Goal: Transaction & Acquisition: Purchase product/service

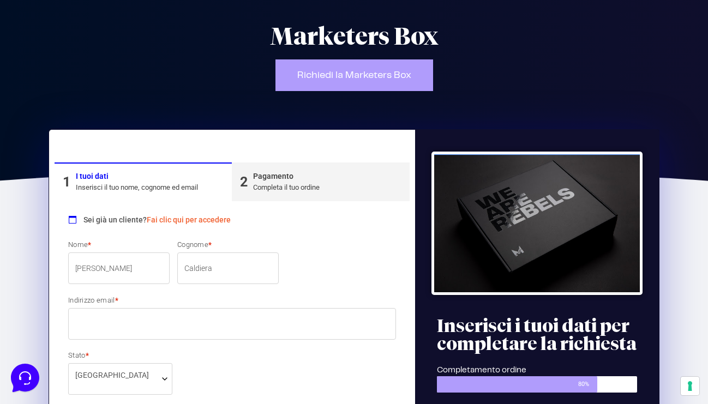
scroll to position [102, 0]
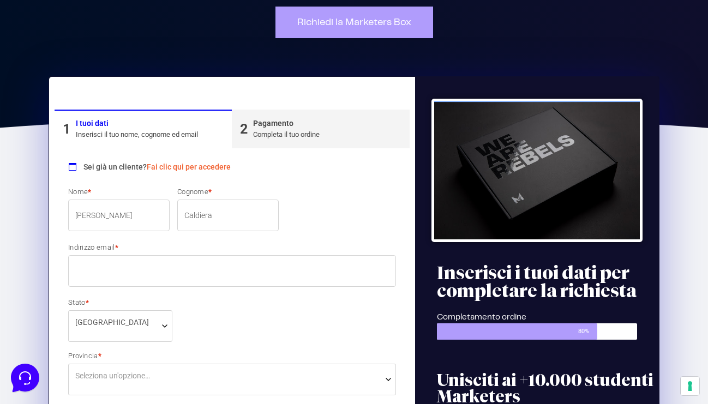
click at [151, 261] on input "Indirizzo email *" at bounding box center [232, 271] width 328 height 32
click at [151, 273] on input "Indirizzo email *" at bounding box center [232, 271] width 328 height 32
type input "[EMAIL_ADDRESS][DOMAIN_NAME]"
select select "RM"
type input "[GEOGRAPHIC_DATA]"
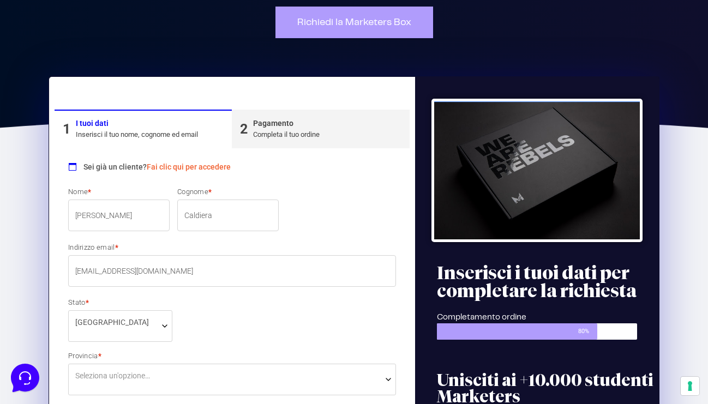
type input "48"
type input "00138"
type input "3883752250"
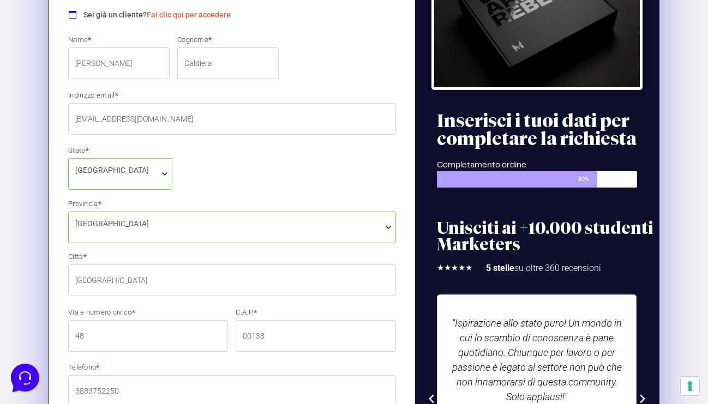
scroll to position [326, 0]
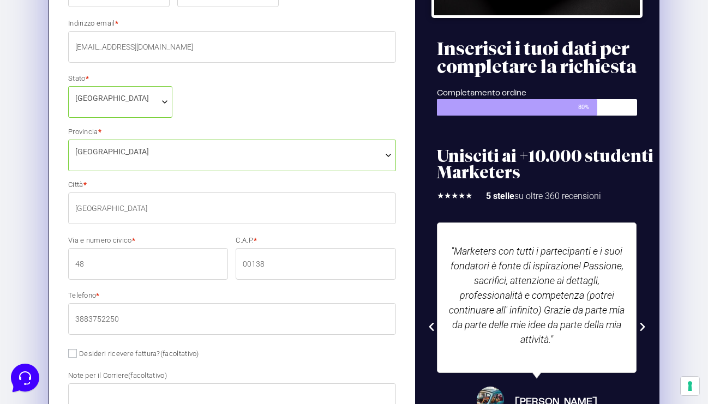
click at [147, 269] on input "48" at bounding box center [148, 264] width 160 height 32
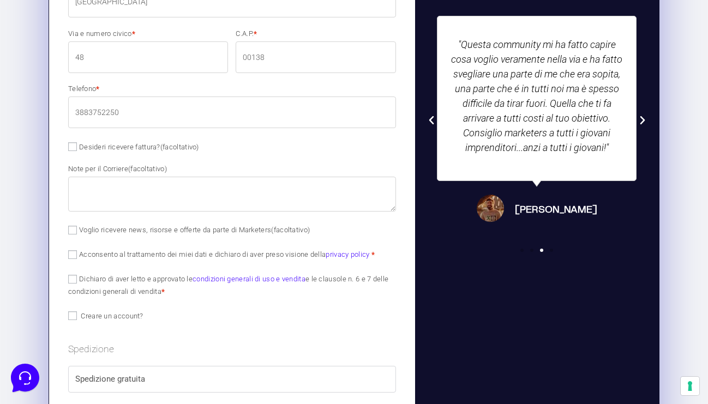
scroll to position [584, 0]
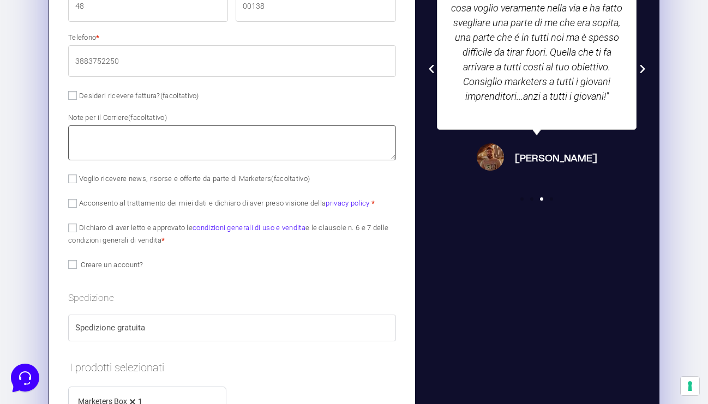
click at [123, 138] on textarea "Note per il Corriere (facoltativo)" at bounding box center [232, 142] width 328 height 35
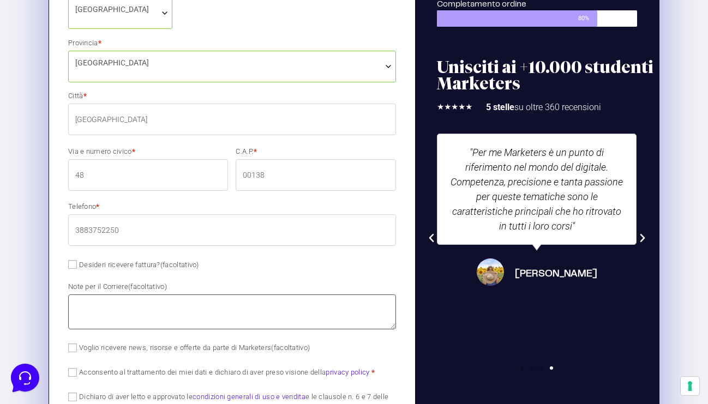
scroll to position [408, 0]
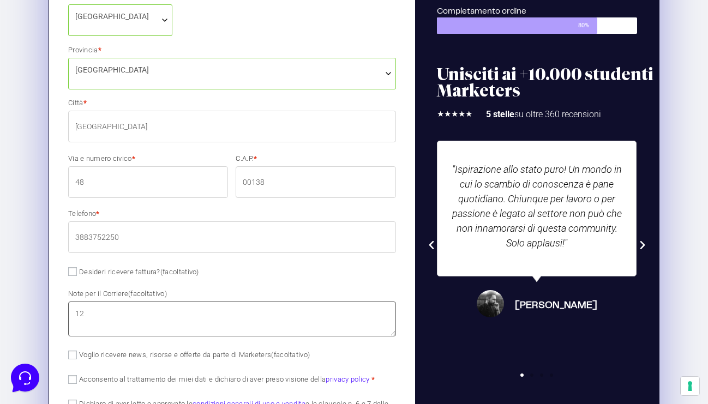
type textarea "1"
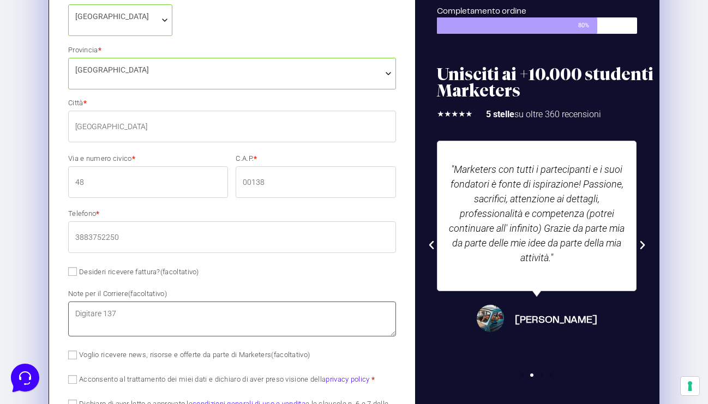
click at [102, 314] on textarea "Digitare 137" at bounding box center [232, 319] width 328 height 35
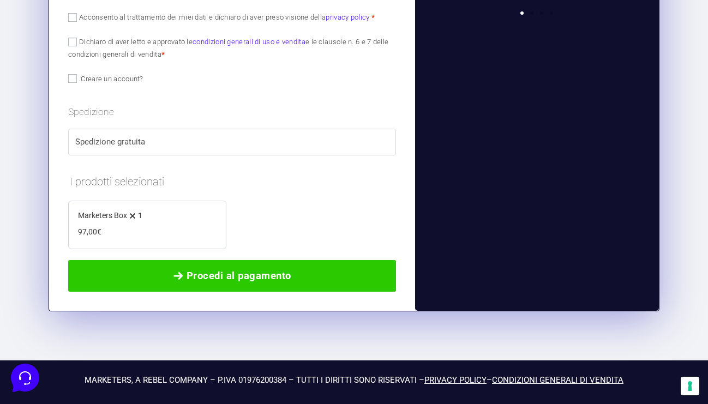
scroll to position [749, 0]
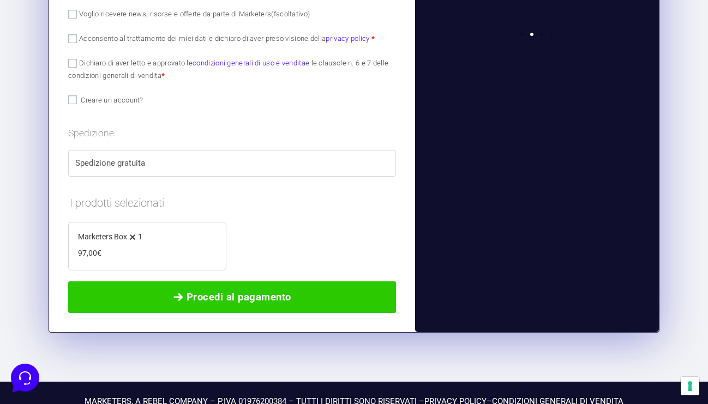
type textarea "Digitare sul citofono 137"
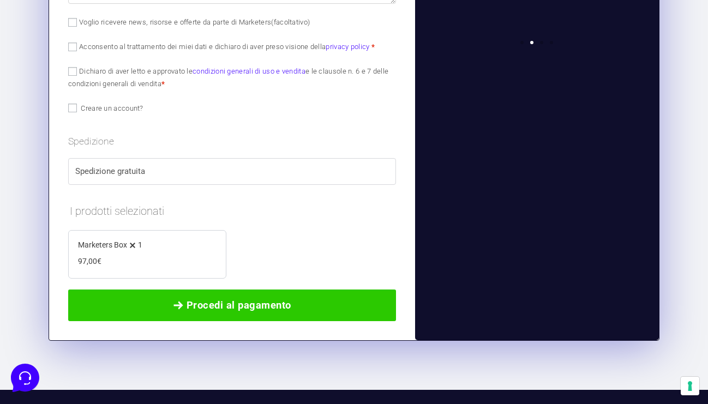
click at [142, 269] on div "Marketers Box 1 − 1 + 97,00 €" at bounding box center [147, 254] width 139 height 32
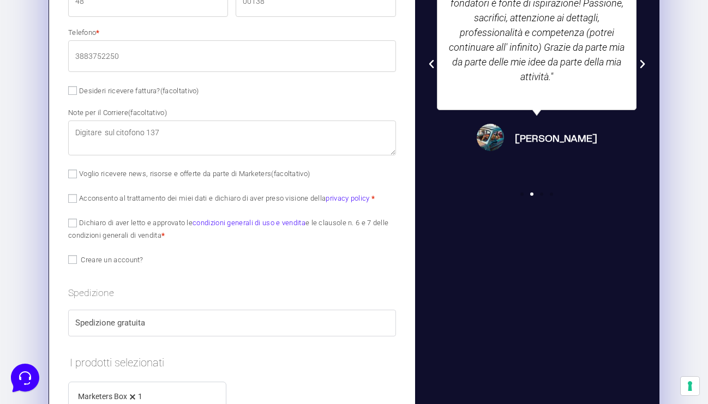
scroll to position [586, 0]
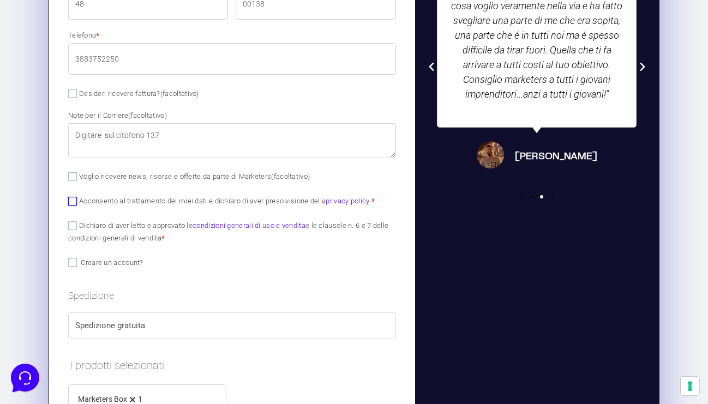
click at [73, 200] on input "Acconsento al trattamento dei miei dati e dichiaro di aver preso visione della …" at bounding box center [72, 201] width 9 height 9
checkbox input "true"
click at [69, 226] on input "Dichiaro di aver letto e approvato le condizioni generali di uso e vendita e le…" at bounding box center [72, 225] width 9 height 9
checkbox input "true"
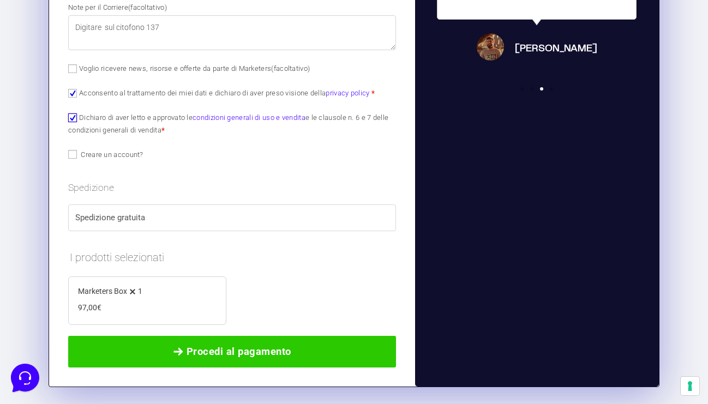
scroll to position [770, 0]
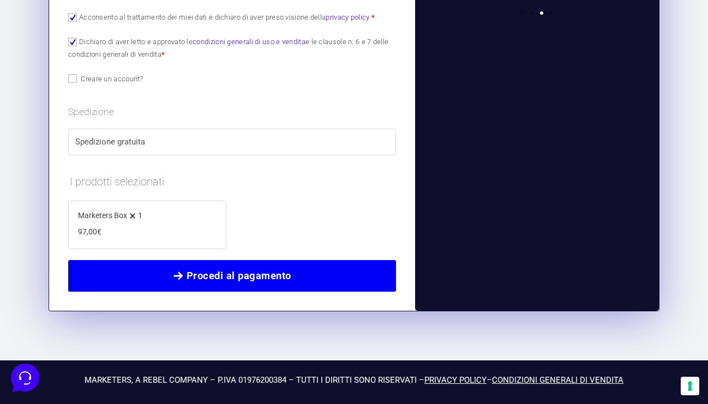
click at [191, 273] on span "Procedi al pagamento" at bounding box center [239, 275] width 105 height 15
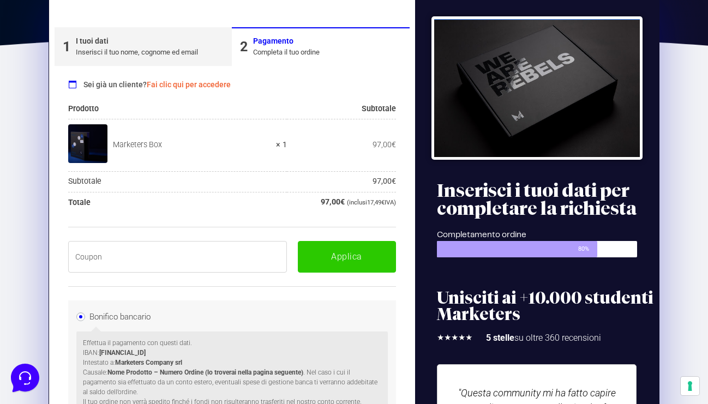
scroll to position [168, 0]
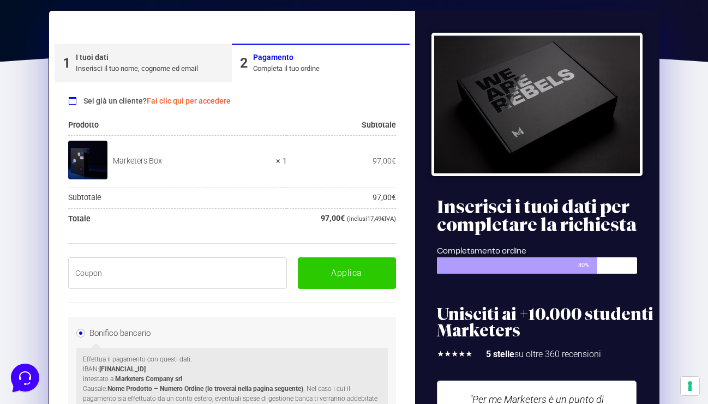
click at [157, 267] on input "text" at bounding box center [177, 273] width 219 height 32
paste input "BOXPRO100OFF"
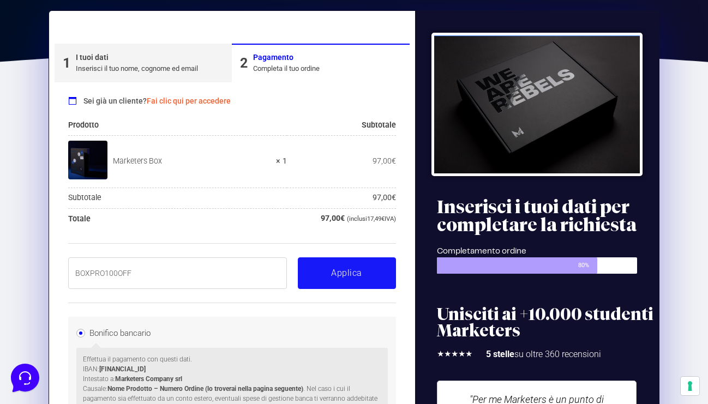
type input "BOXPRO100OFF"
click at [359, 279] on button "Applica" at bounding box center [347, 273] width 98 height 32
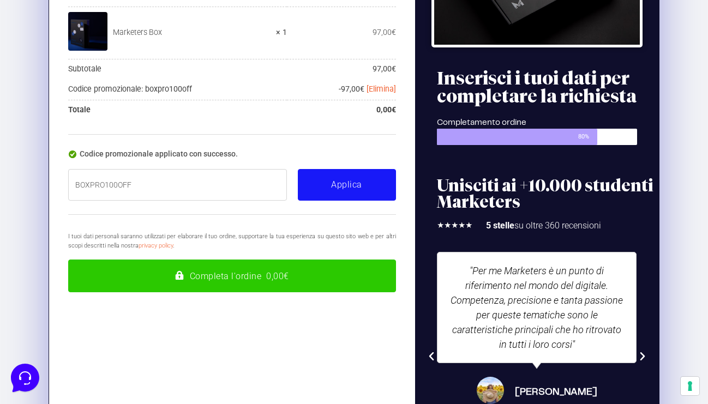
scroll to position [349, 0]
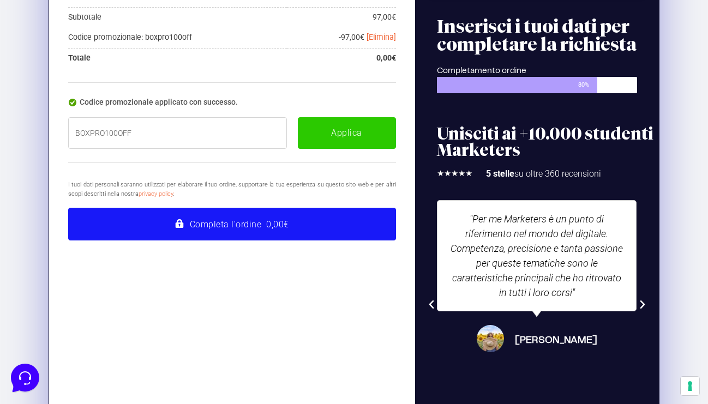
click at [313, 217] on button "Completa l'ordine 0,00€" at bounding box center [232, 224] width 328 height 33
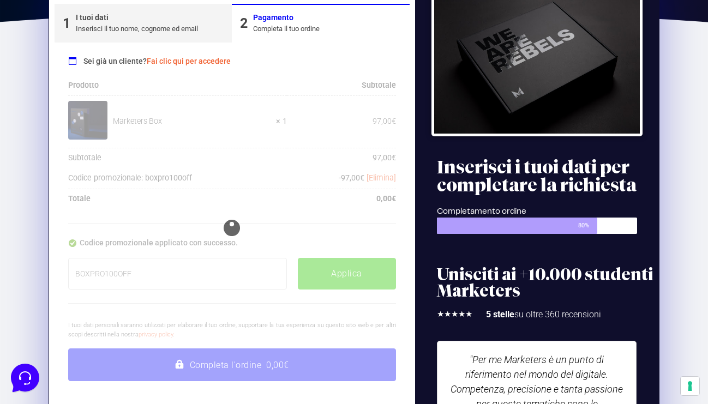
scroll to position [195, 0]
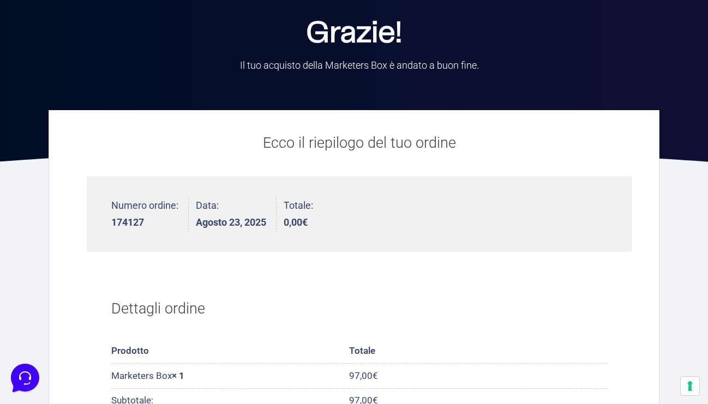
scroll to position [21, 0]
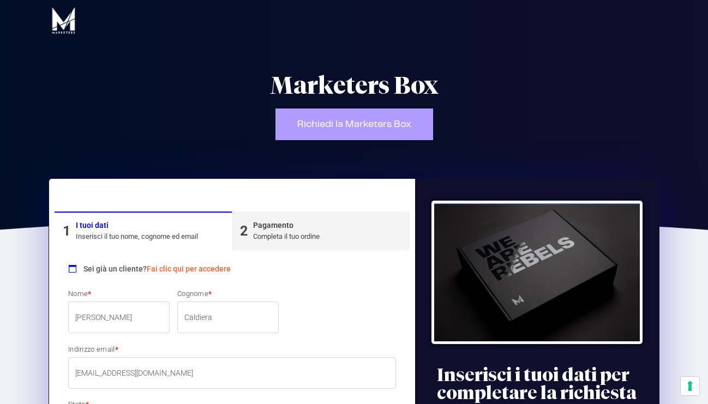
select select "RM"
select select
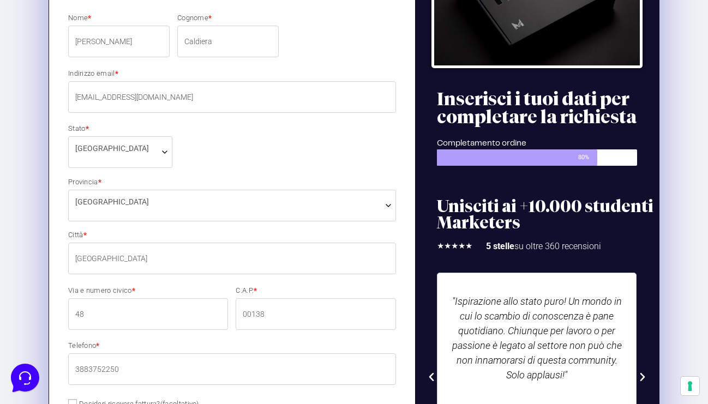
scroll to position [280, 0]
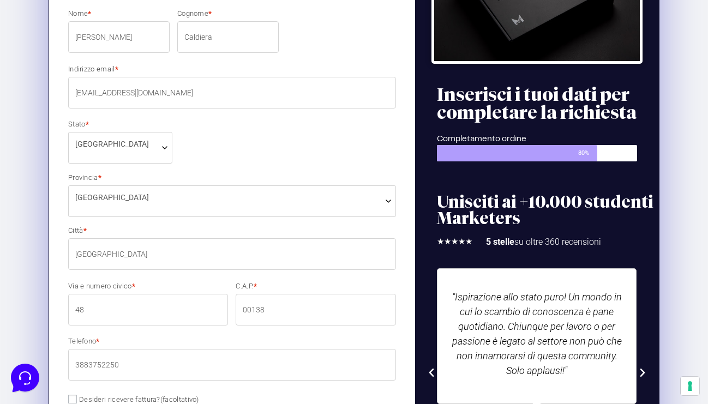
click at [123, 309] on input "48" at bounding box center [148, 310] width 160 height 32
drag, startPoint x: 113, startPoint y: 309, endPoint x: 53, endPoint y: 301, distance: 61.1
click at [53, 301] on div "1 I tuoi dati Inserisci il tuo nome, cognome ed email 2 Pagamento Completa il t…" at bounding box center [232, 350] width 366 height 902
type input "C"
type input "Via Montegallo 48"
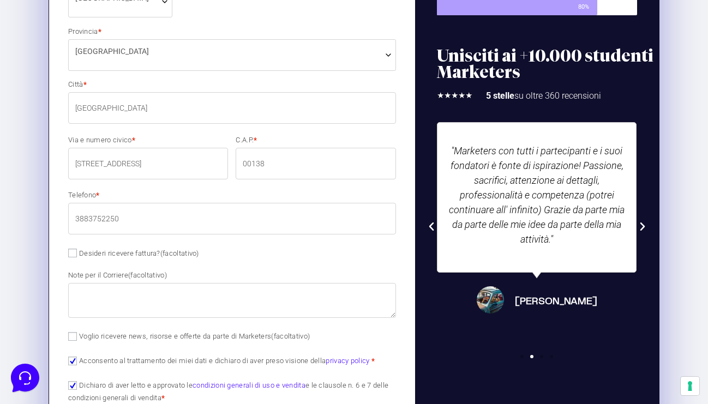
scroll to position [548, 0]
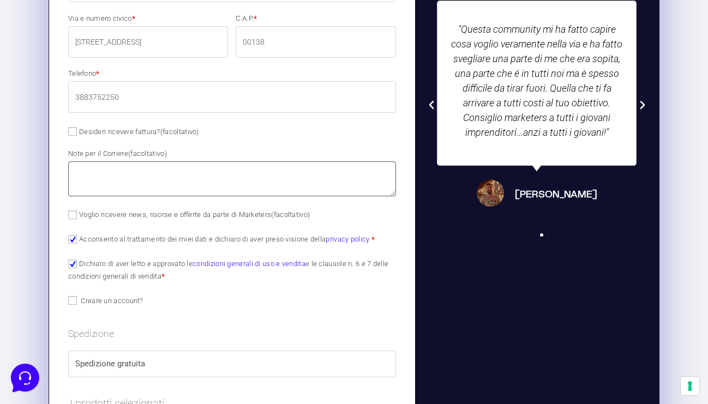
click at [161, 176] on textarea "Note per il Corriere (facoltativo)" at bounding box center [232, 178] width 328 height 35
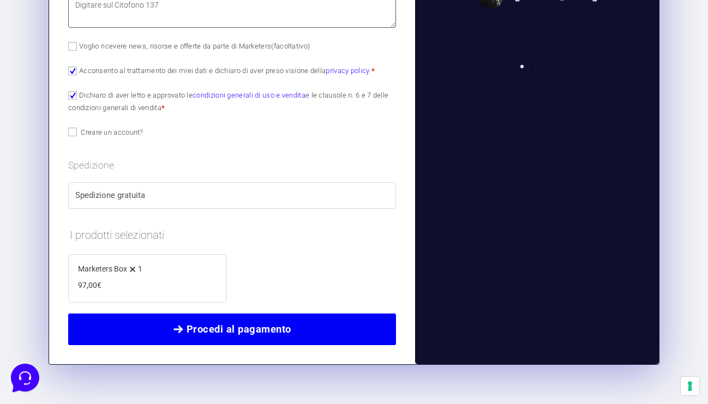
type textarea "Digitare sul Citofono 137"
click at [235, 321] on link "Procedi al pagamento" at bounding box center [232, 330] width 328 height 32
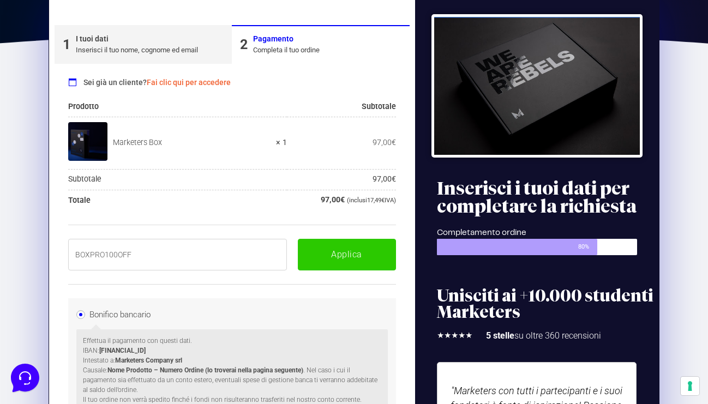
scroll to position [184, 0]
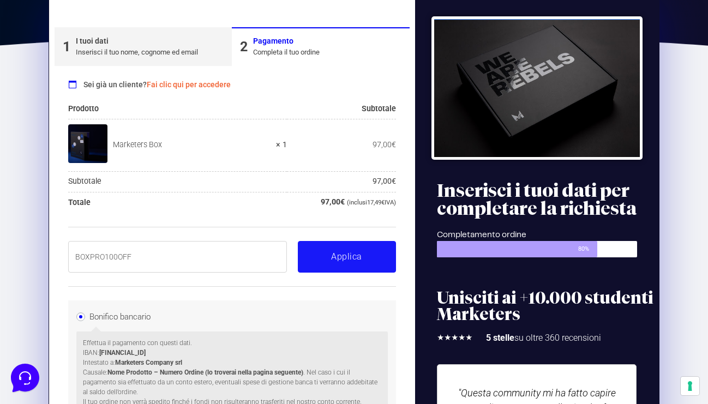
click at [337, 261] on button "Applica" at bounding box center [347, 257] width 98 height 32
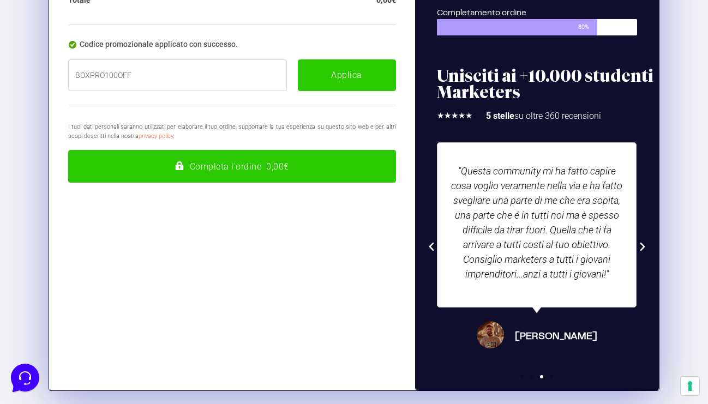
scroll to position [485, 0]
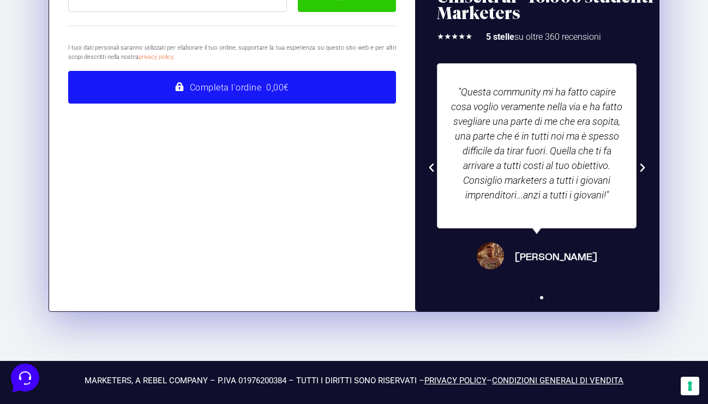
click at [217, 83] on button "Completa l'ordine 0,00€" at bounding box center [232, 87] width 328 height 33
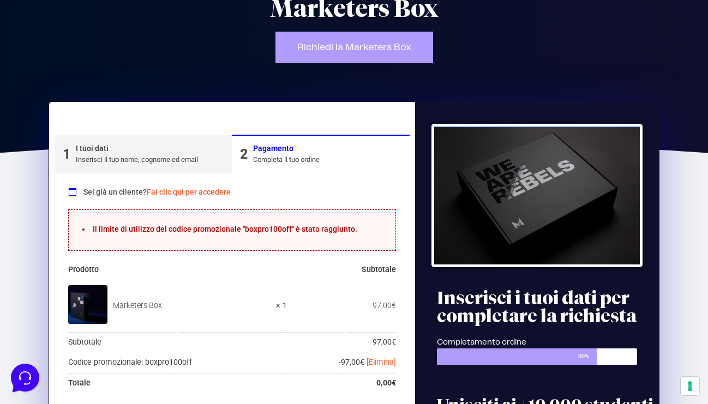
scroll to position [91, 0]
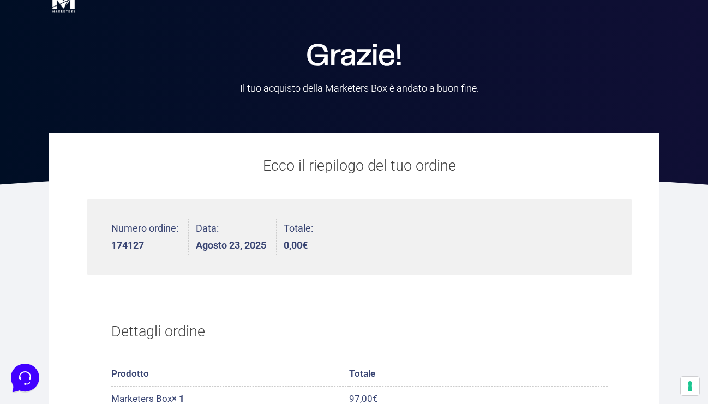
scroll to position [83, 0]
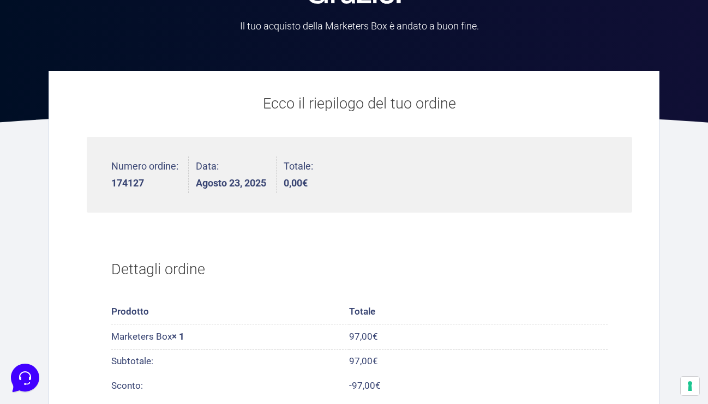
click at [122, 184] on strong "174127" at bounding box center [144, 183] width 67 height 10
copy strong "174127"
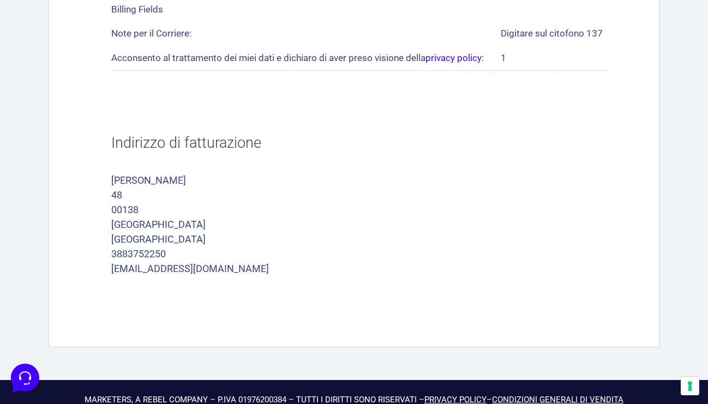
scroll to position [553, 0]
